Goal: Use online tool/utility: Utilize a website feature to perform a specific function

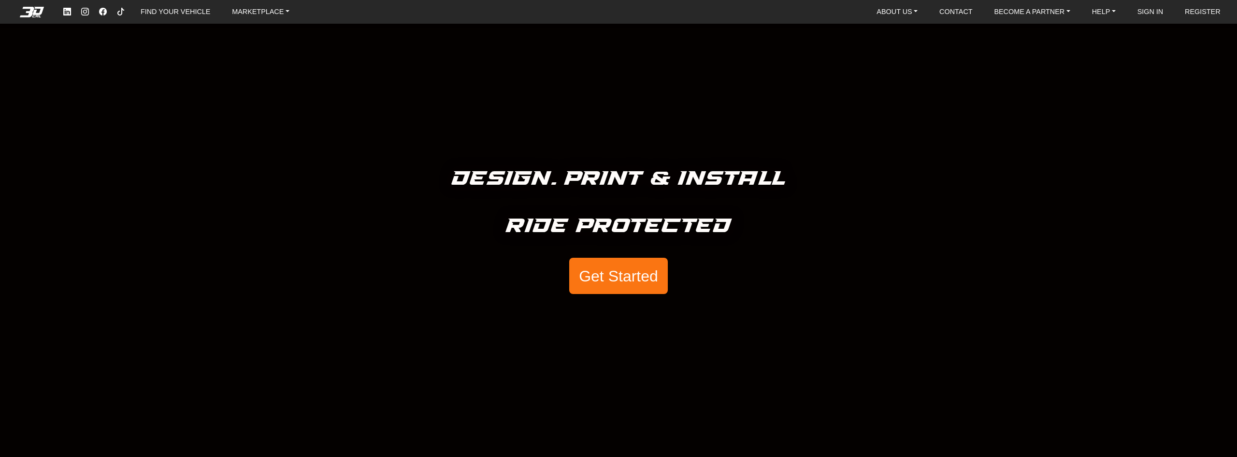
click at [638, 266] on button "Get Started" at bounding box center [618, 276] width 99 height 37
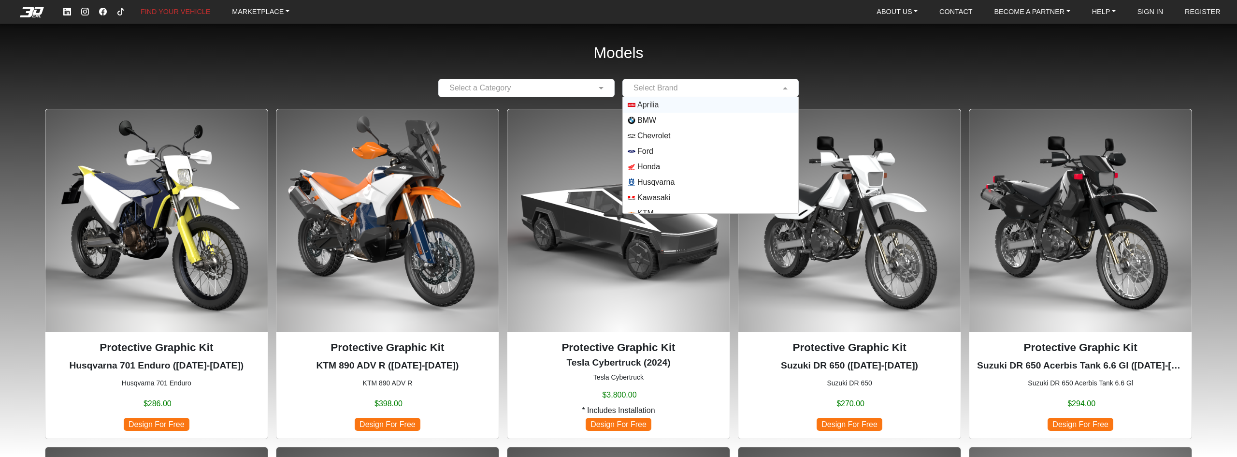
click at [638, 83] on input "text" at bounding box center [701, 88] width 146 height 12
click at [659, 172] on span "Suzuki" at bounding box center [649, 175] width 23 height 12
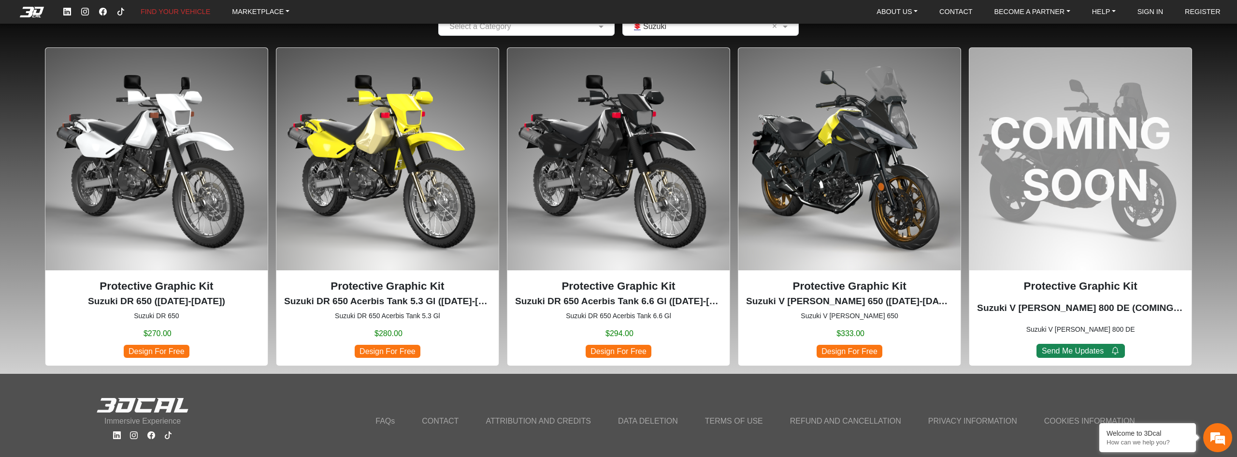
scroll to position [64, 0]
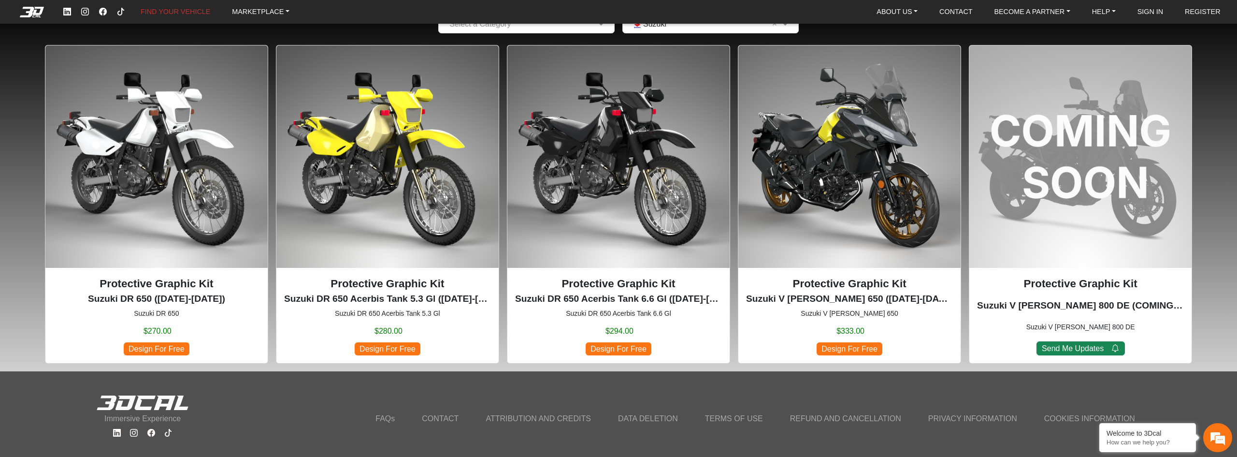
click at [850, 200] on img at bounding box center [850, 156] width 222 height 222
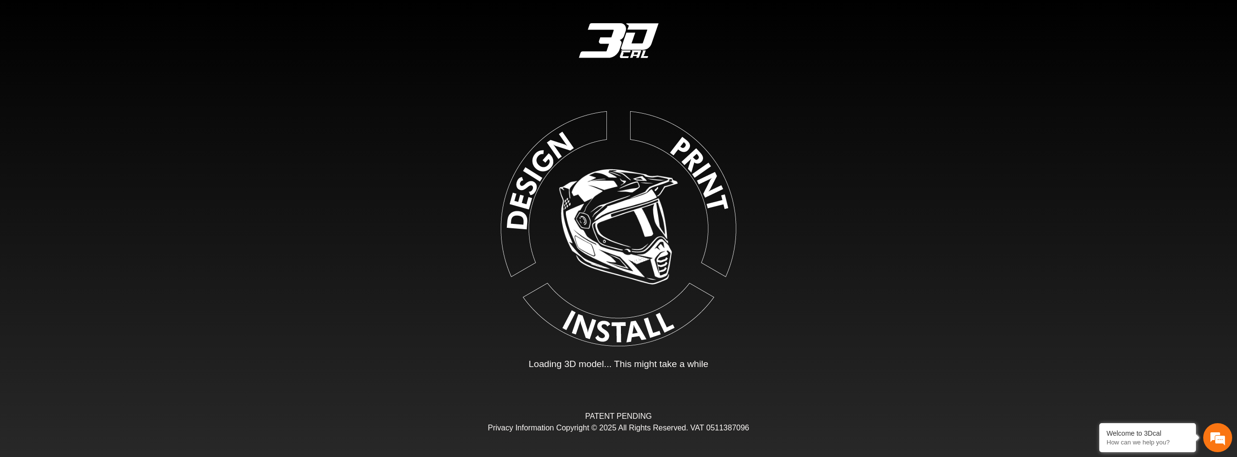
type input "*"
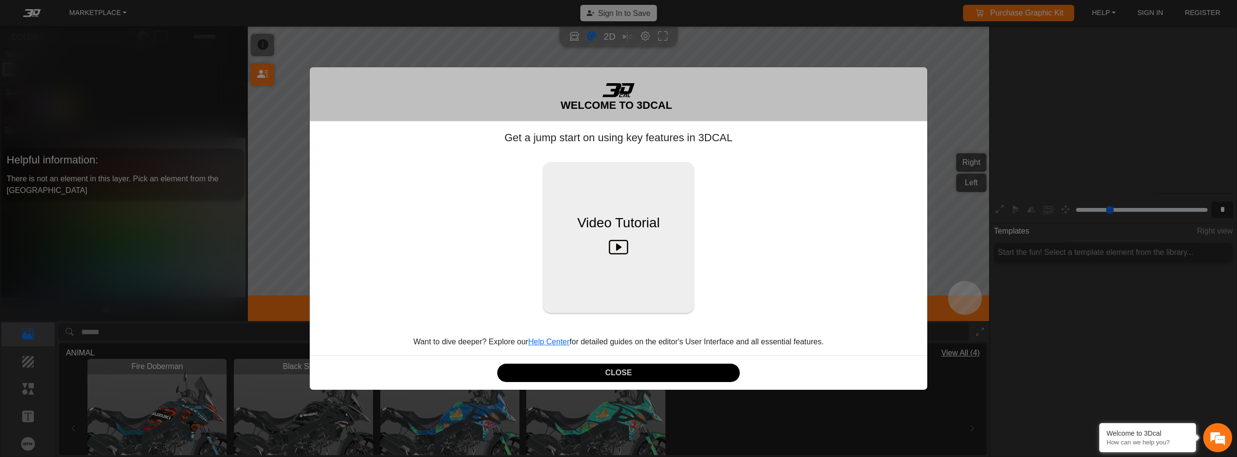
scroll to position [156, 118]
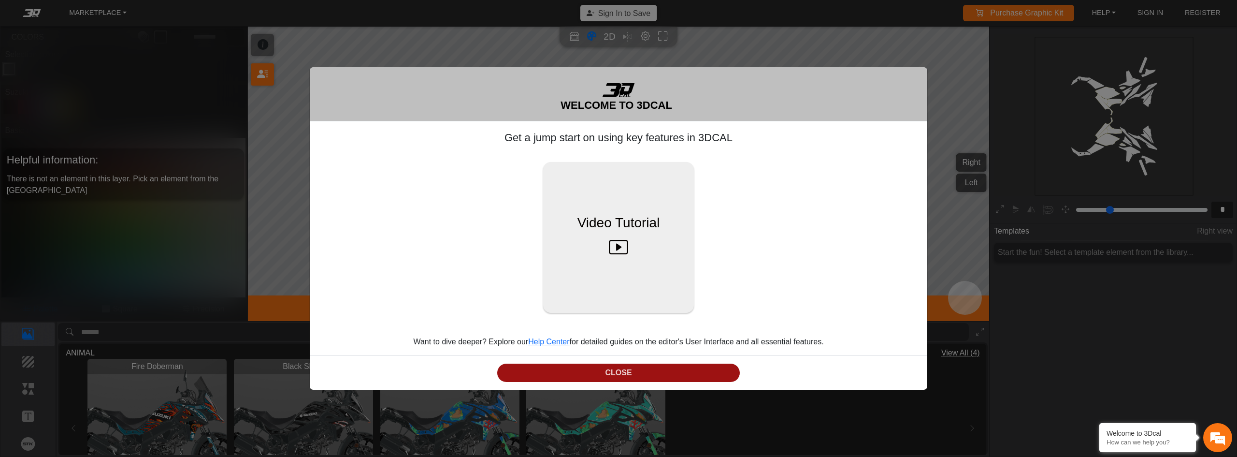
click at [657, 370] on button "CLOSE" at bounding box center [618, 372] width 243 height 19
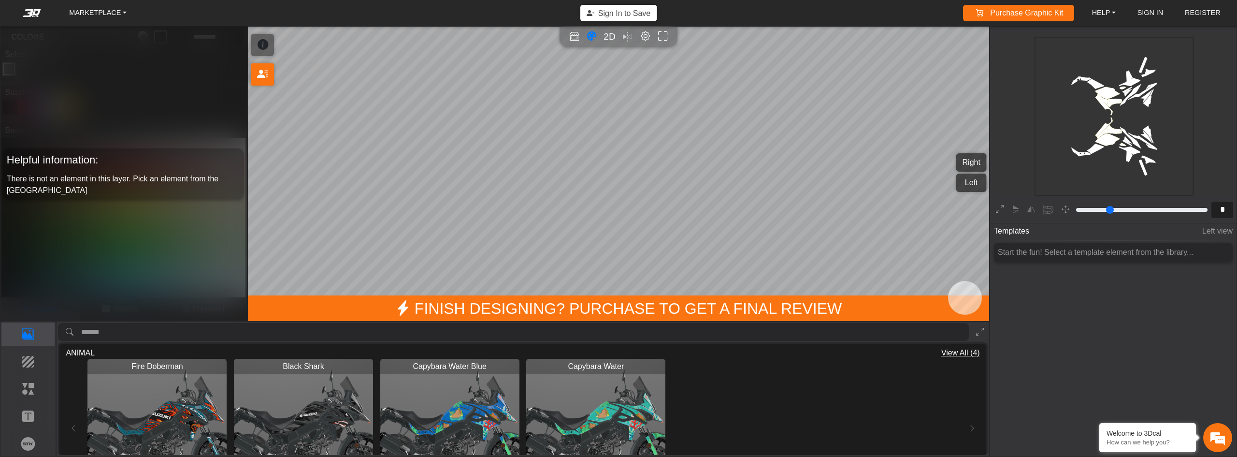
click at [329, 389] on img "View Black Shark" at bounding box center [303, 428] width 139 height 139
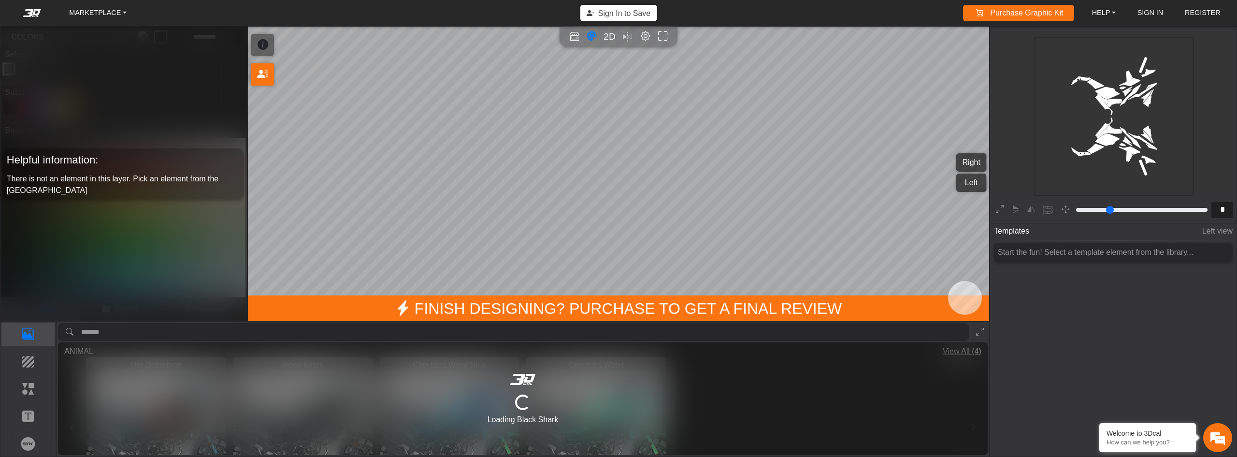
type input "********"
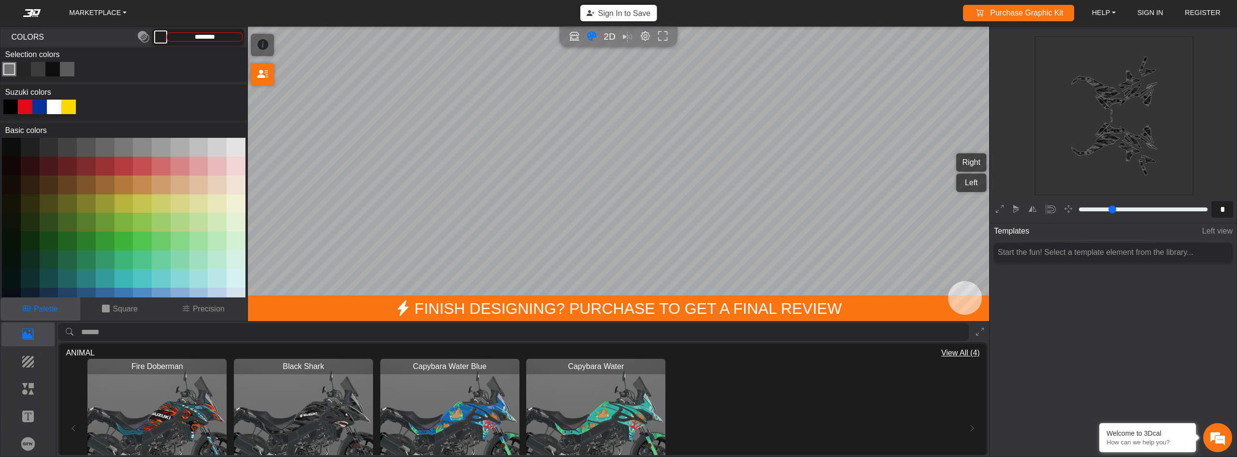
click at [205, 419] on img "View Fire Doberman" at bounding box center [156, 428] width 139 height 139
click at [979, 331] on icon at bounding box center [980, 332] width 8 height 8
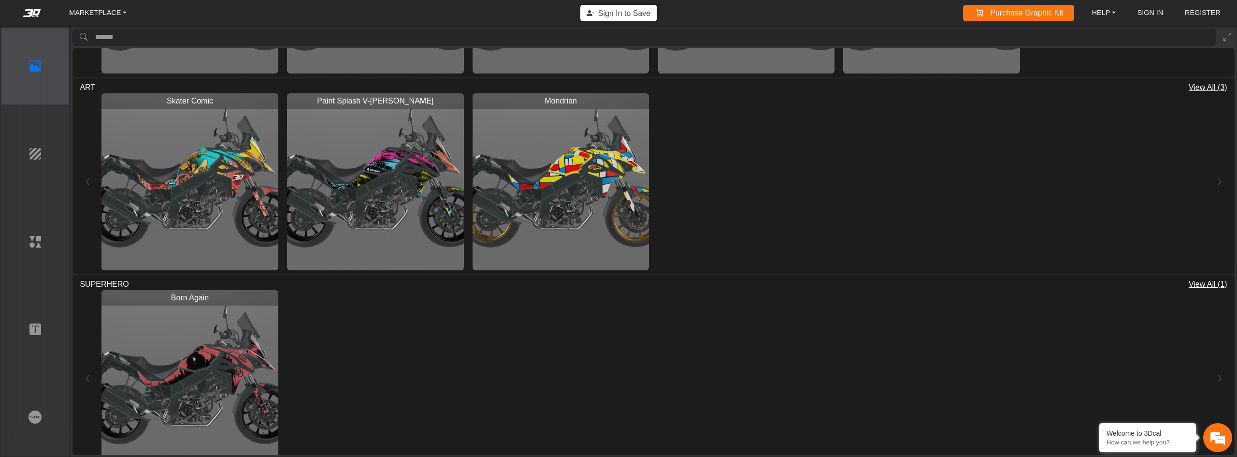
scroll to position [969, 0]
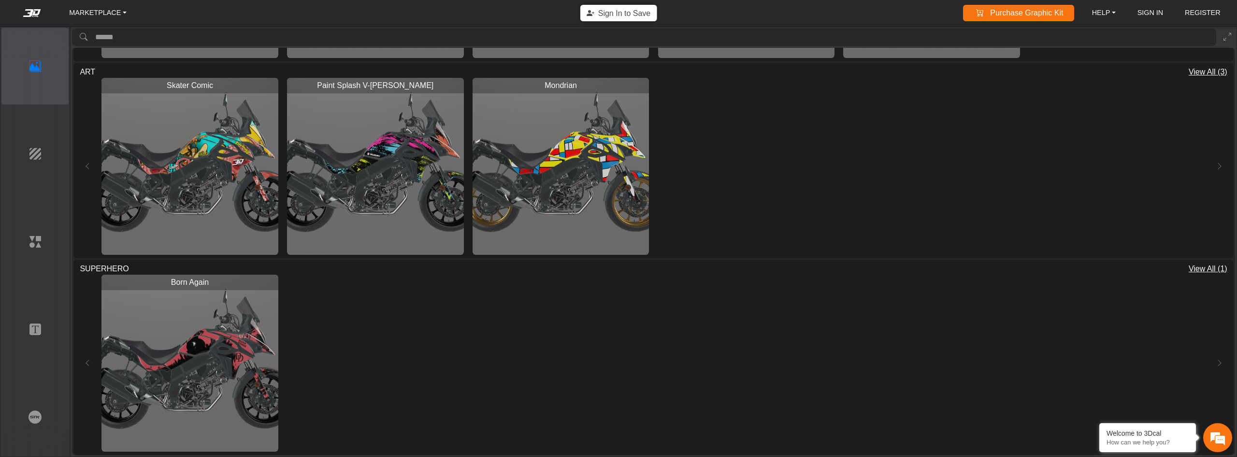
click at [250, 398] on img "View Born Again" at bounding box center [190, 363] width 177 height 177
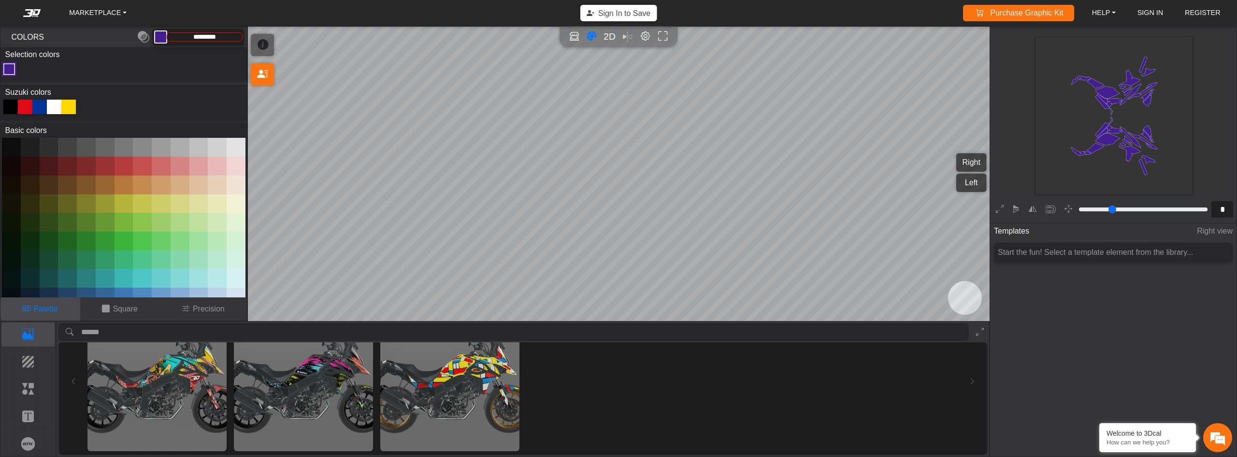
scroll to position [818, 0]
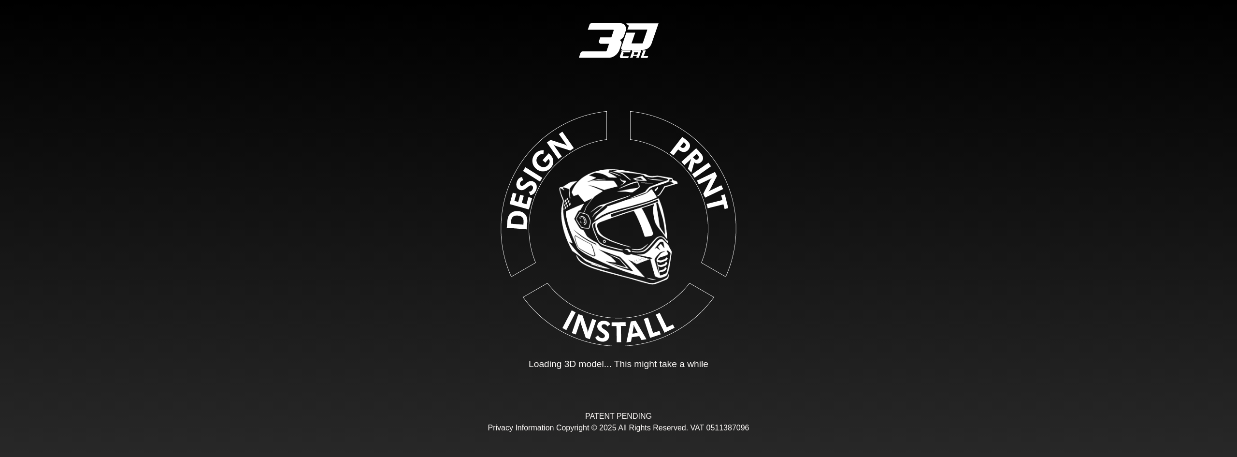
type input "*"
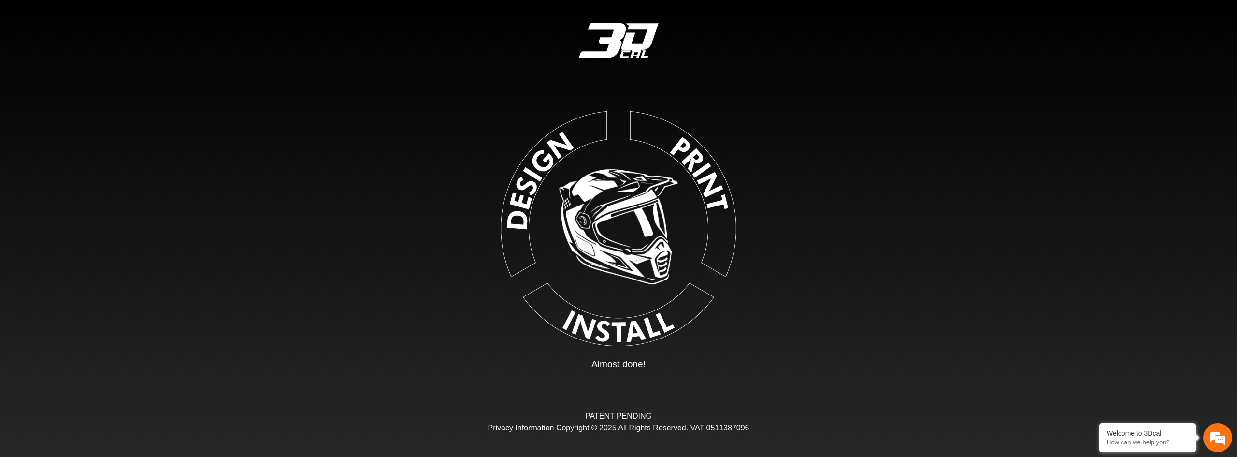
scroll to position [156, 118]
type input "*******"
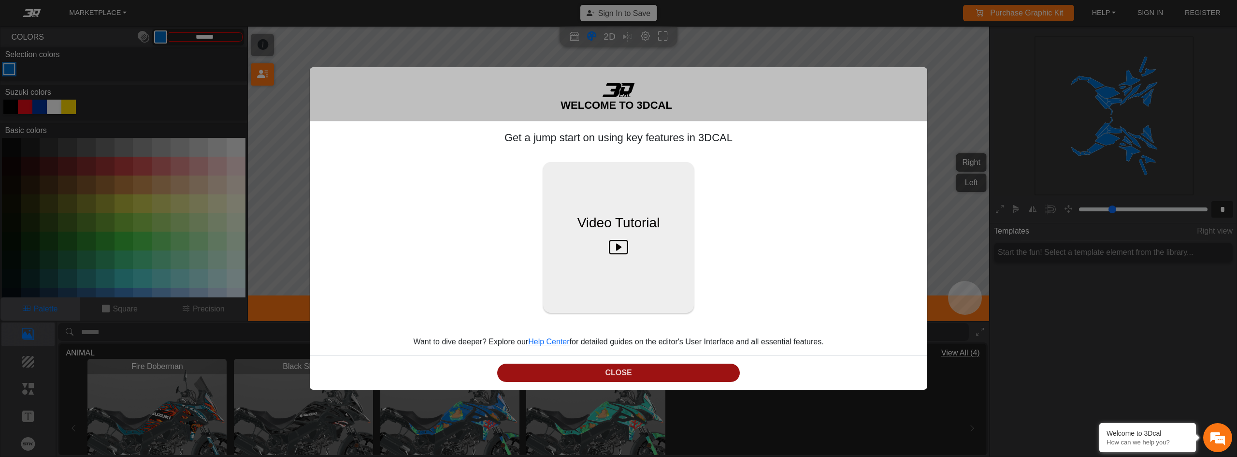
click at [687, 375] on button "CLOSE" at bounding box center [618, 372] width 243 height 19
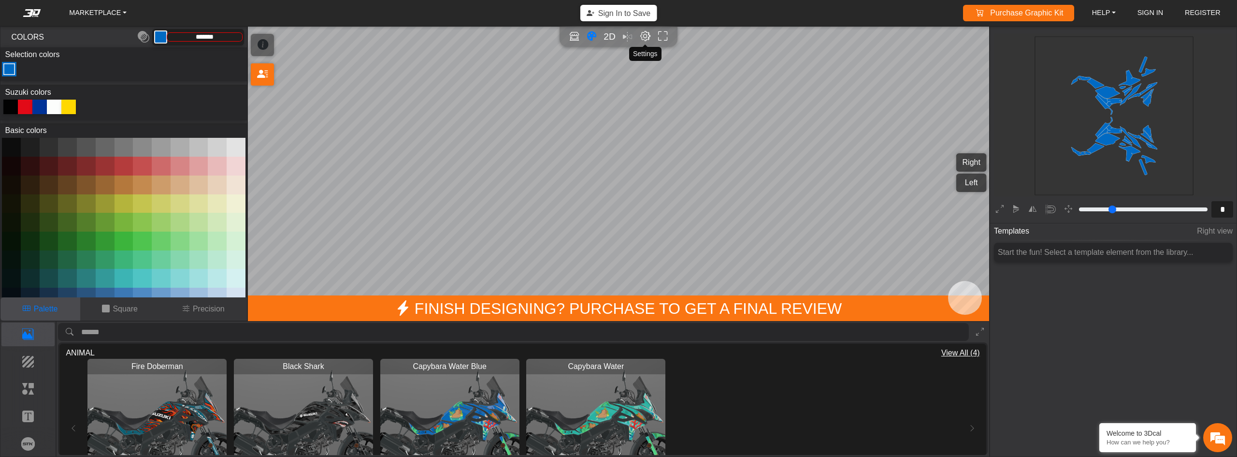
click at [645, 37] on em "Editor settings" at bounding box center [645, 36] width 10 height 11
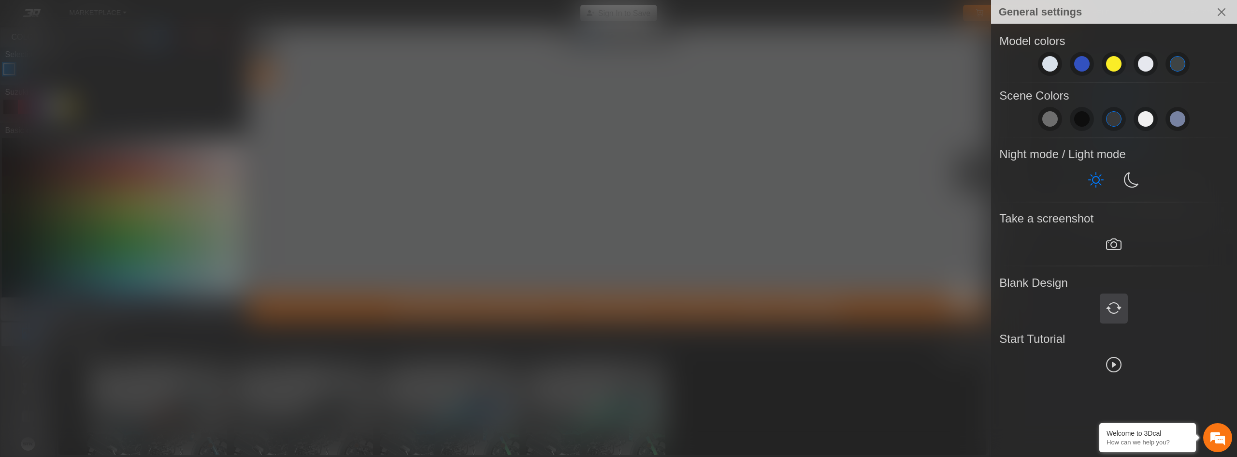
click at [1121, 318] on button at bounding box center [1114, 308] width 28 height 30
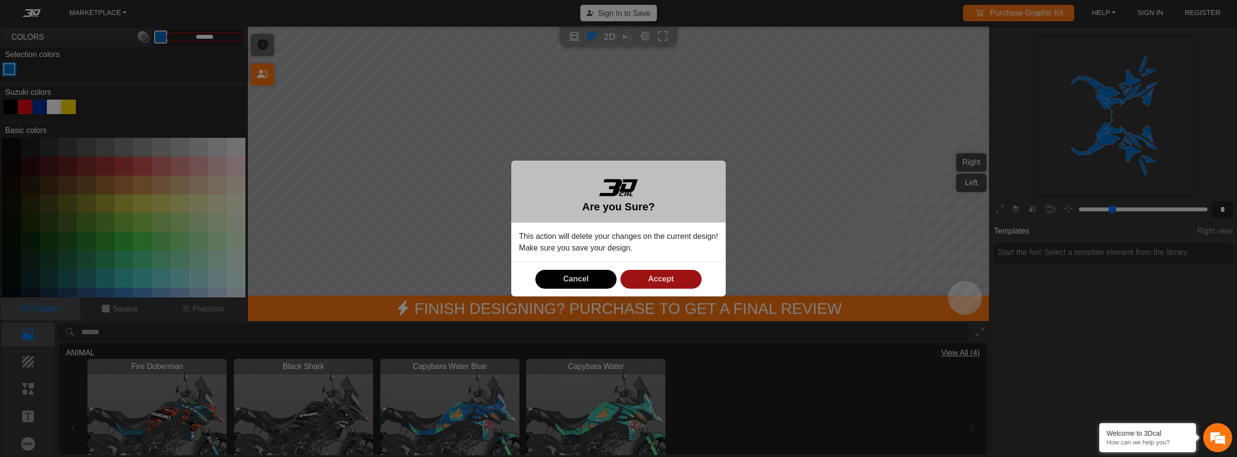
click at [642, 276] on button "Accept" at bounding box center [661, 279] width 81 height 19
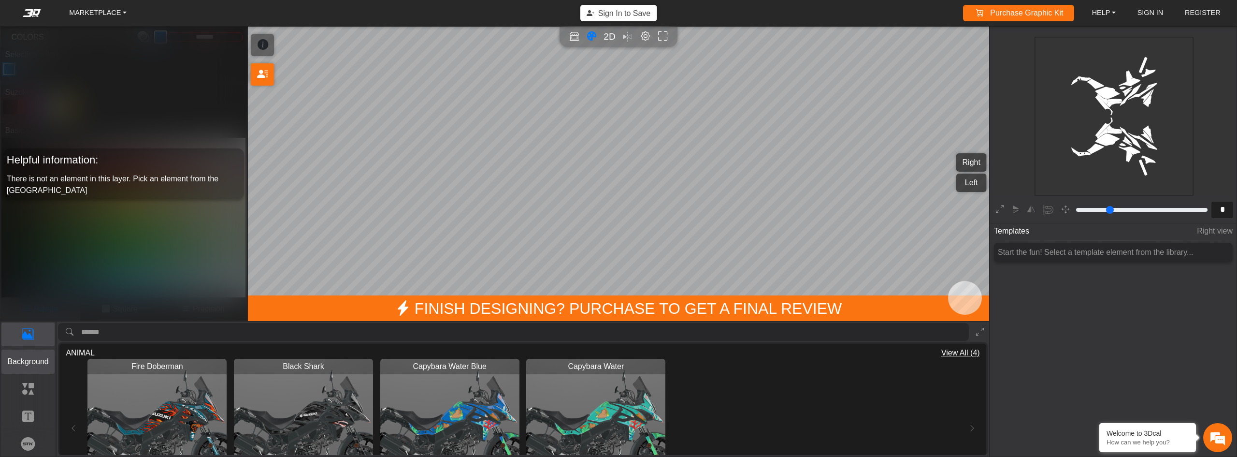
click at [29, 364] on p "Background" at bounding box center [28, 362] width 53 height 12
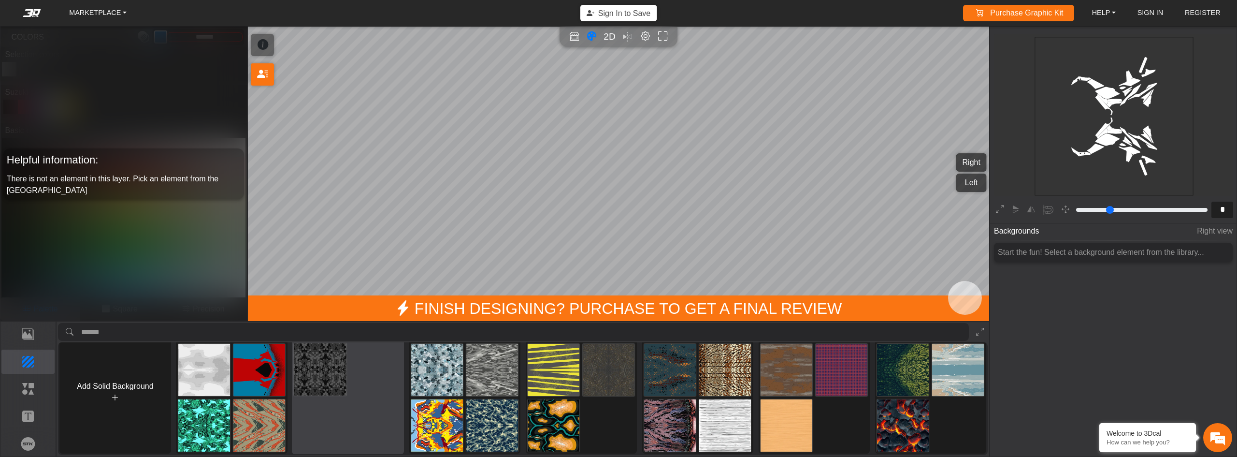
scroll to position [15, 0]
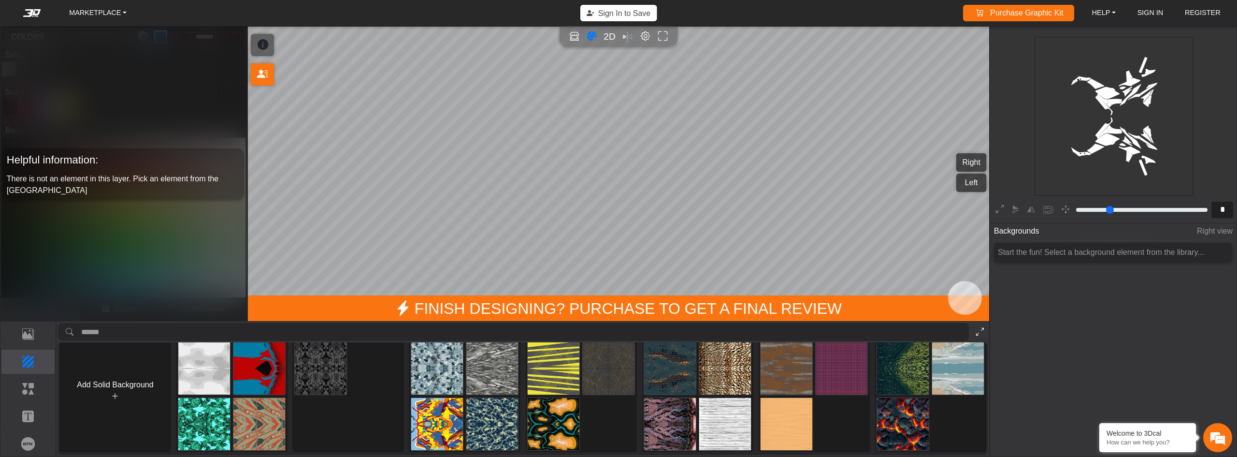
click at [985, 333] on button at bounding box center [979, 332] width 15 height 18
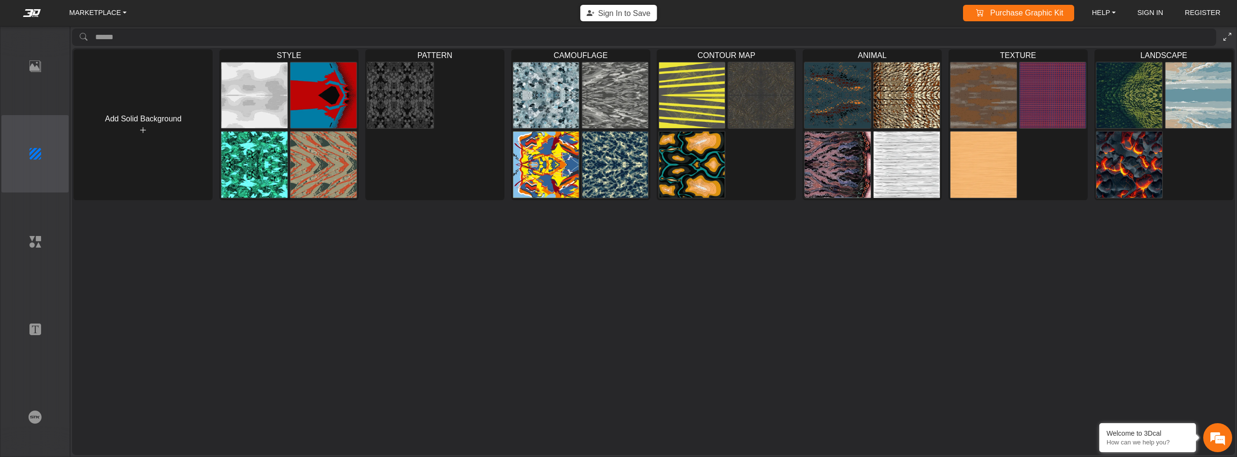
scroll to position [0, 0]
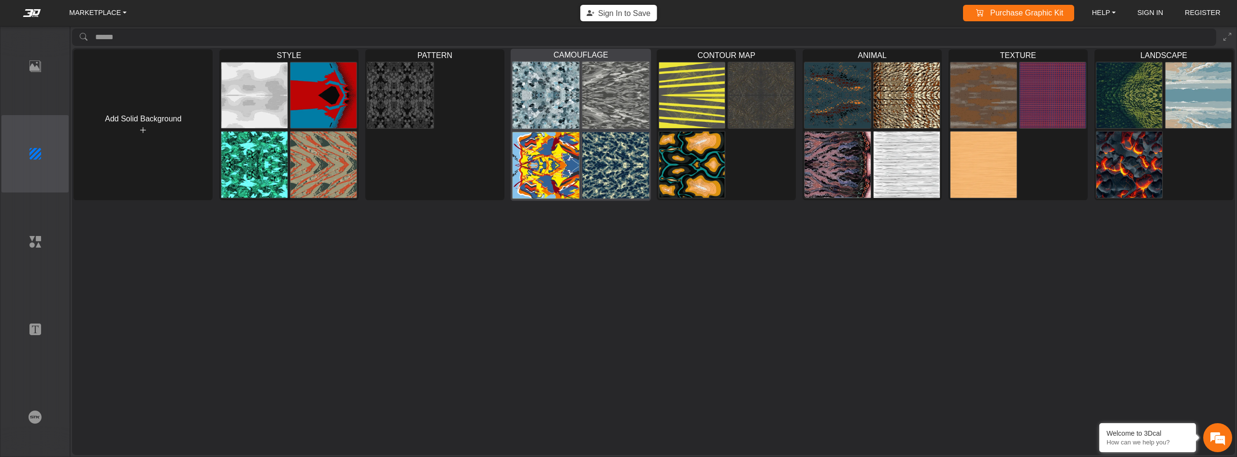
click at [554, 186] on img at bounding box center [545, 164] width 67 height 67
